Goal: Information Seeking & Learning: Learn about a topic

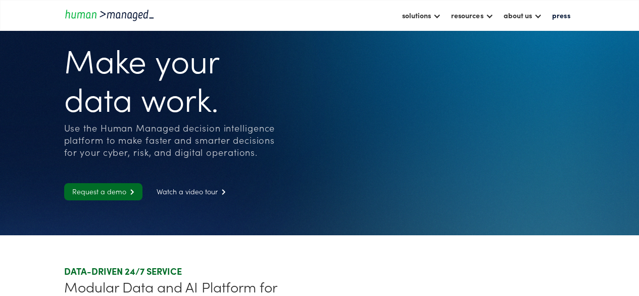
drag, startPoint x: 522, startPoint y: 16, endPoint x: 522, endPoint y: 36, distance: 19.7
click at [522, 16] on div "about us" at bounding box center [517, 15] width 28 height 12
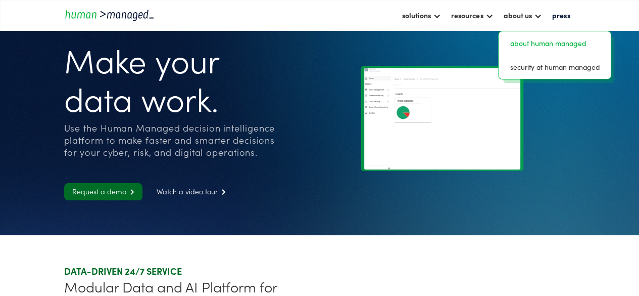
click at [530, 46] on link "about human managed" at bounding box center [555, 43] width 104 height 16
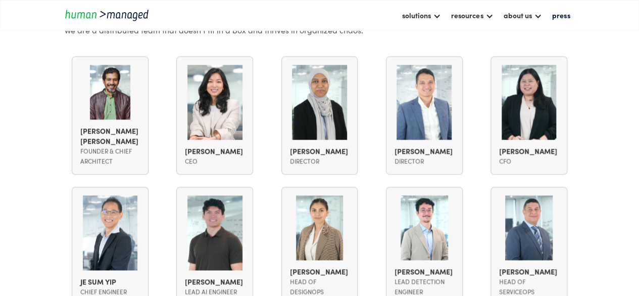
scroll to position [672, 0]
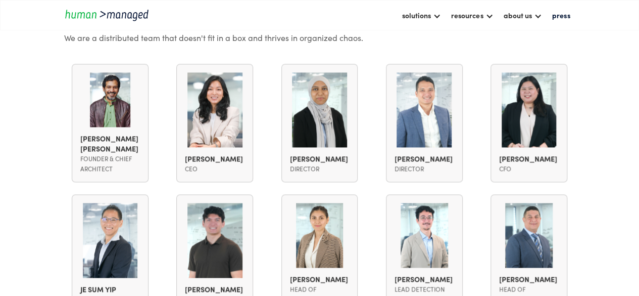
drag, startPoint x: 642, startPoint y: 39, endPoint x: 646, endPoint y: 164, distance: 125.4
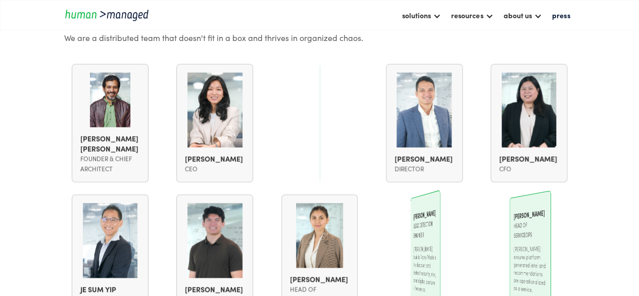
click at [622, 162] on section "Our team Think, Build, Iterate, Operate. We are a distributed team that doesn't…" at bounding box center [319, 231] width 639 height 484
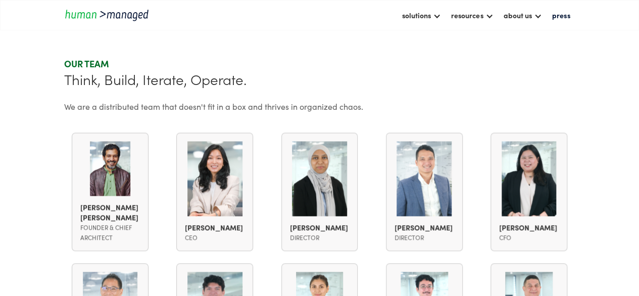
scroll to position [691, 0]
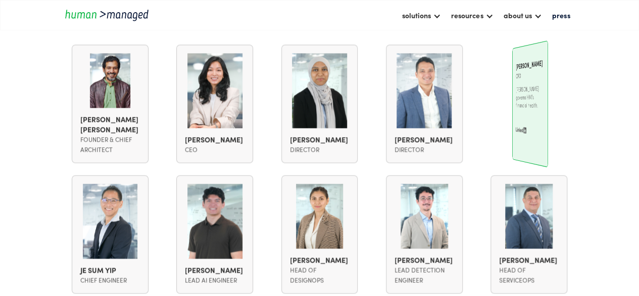
click at [600, 152] on section "Our team Think, Build, Iterate, Operate. We are a distributed team that doesn't…" at bounding box center [319, 212] width 639 height 484
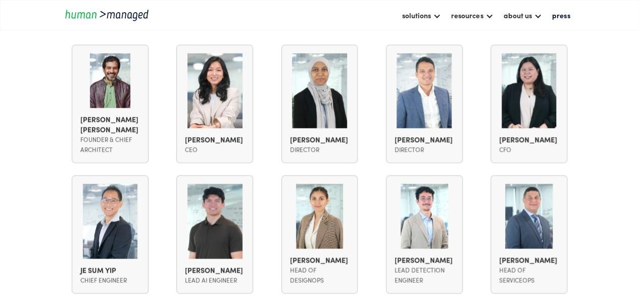
click at [610, 157] on section "Our team Think, Build, Iterate, Operate. We are a distributed team that doesn't…" at bounding box center [319, 212] width 639 height 484
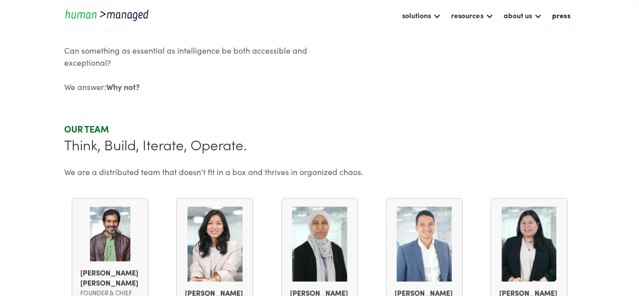
scroll to position [517, 0]
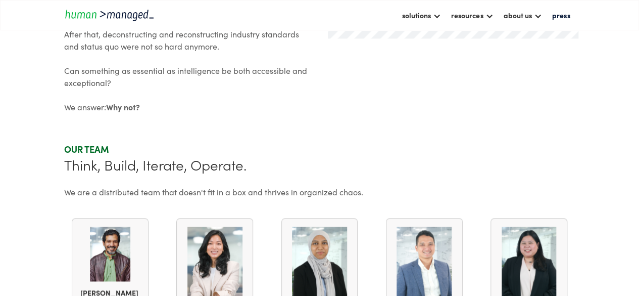
click at [445, 145] on div "Our team" at bounding box center [319, 149] width 511 height 12
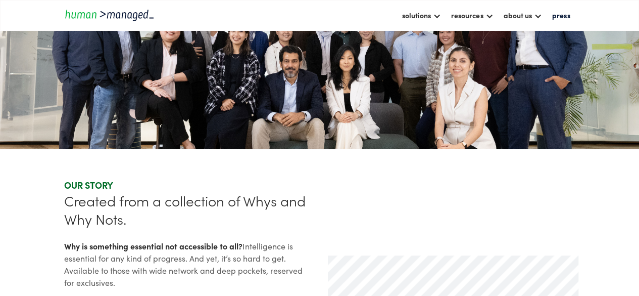
scroll to position [64, 0]
